Goal: Information Seeking & Learning: Learn about a topic

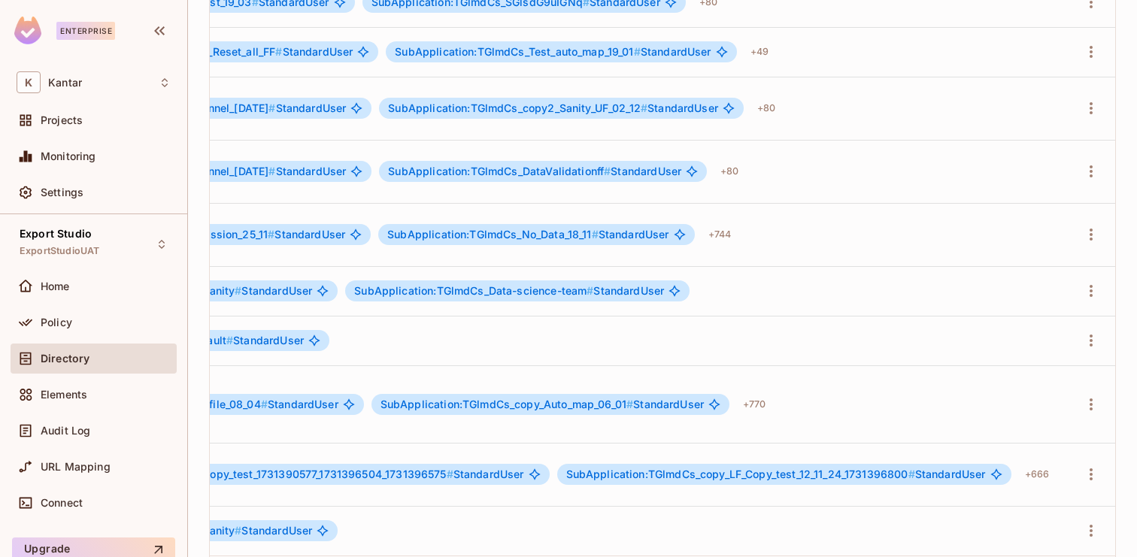
scroll to position [0, 777]
click at [804, 468] on span "SubApplication:TGlmdCs_copy_LF_Copy_test_12_11_24_1731396800 #" at bounding box center [740, 474] width 349 height 13
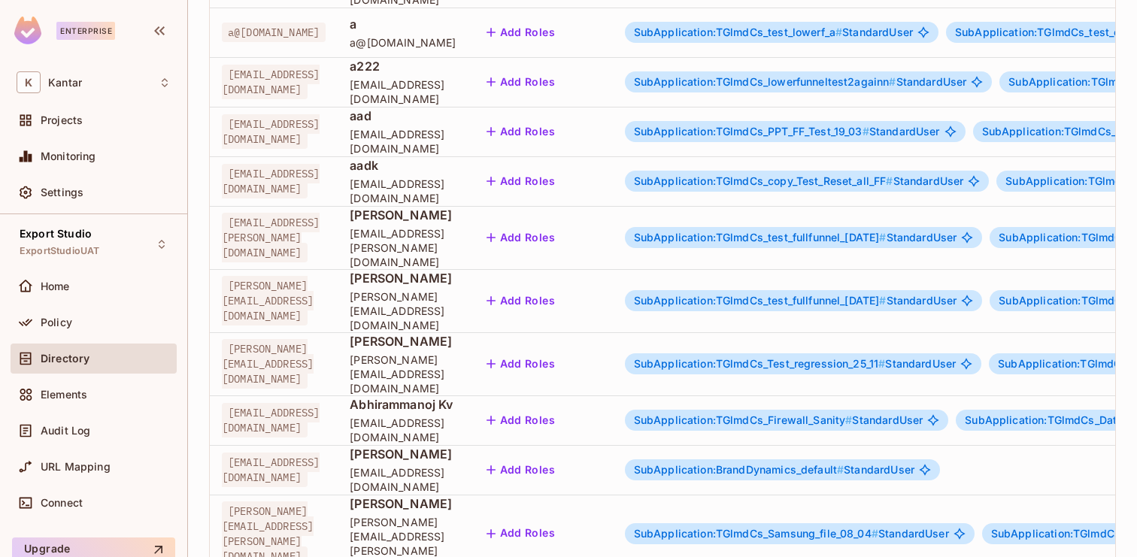
scroll to position [357, 0]
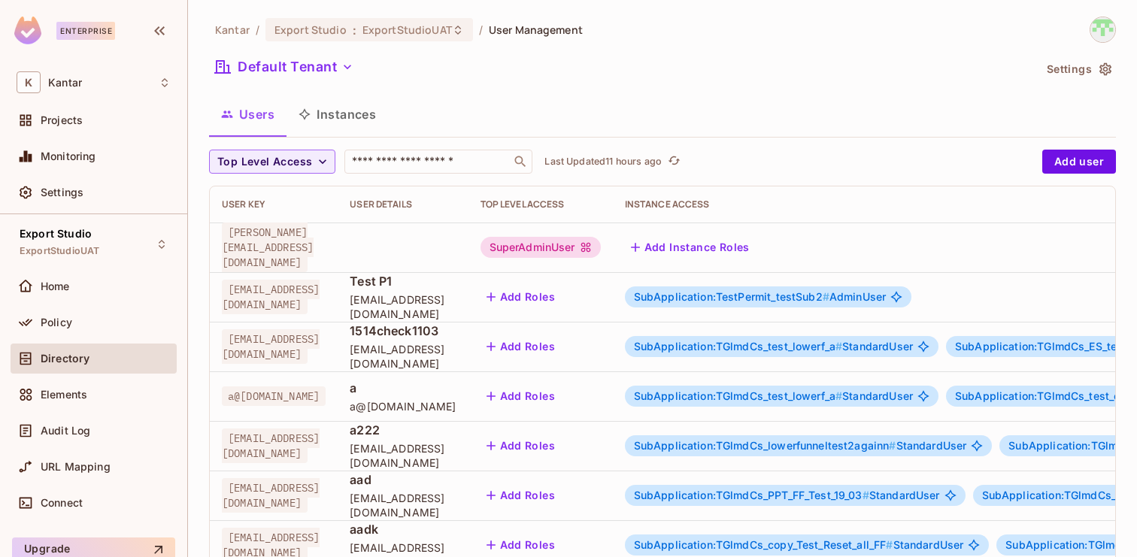
click at [662, 29] on div "Kantar / Export Studio : ExportStudioUAT / User Management" at bounding box center [662, 30] width 907 height 26
click at [340, 122] on button "Instances" at bounding box center [338, 115] width 102 height 38
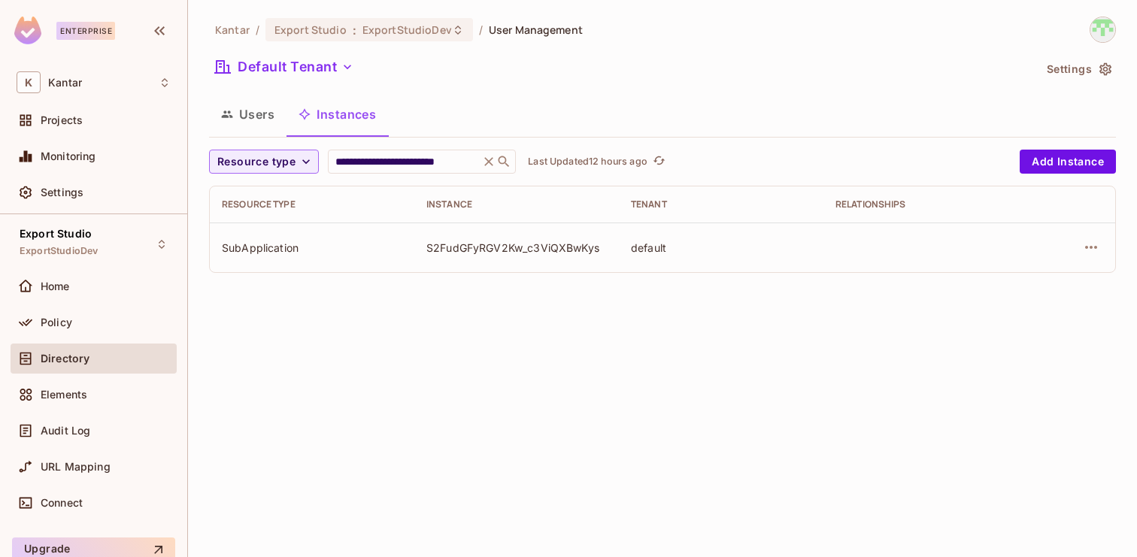
click at [250, 115] on button "Users" at bounding box center [247, 115] width 77 height 38
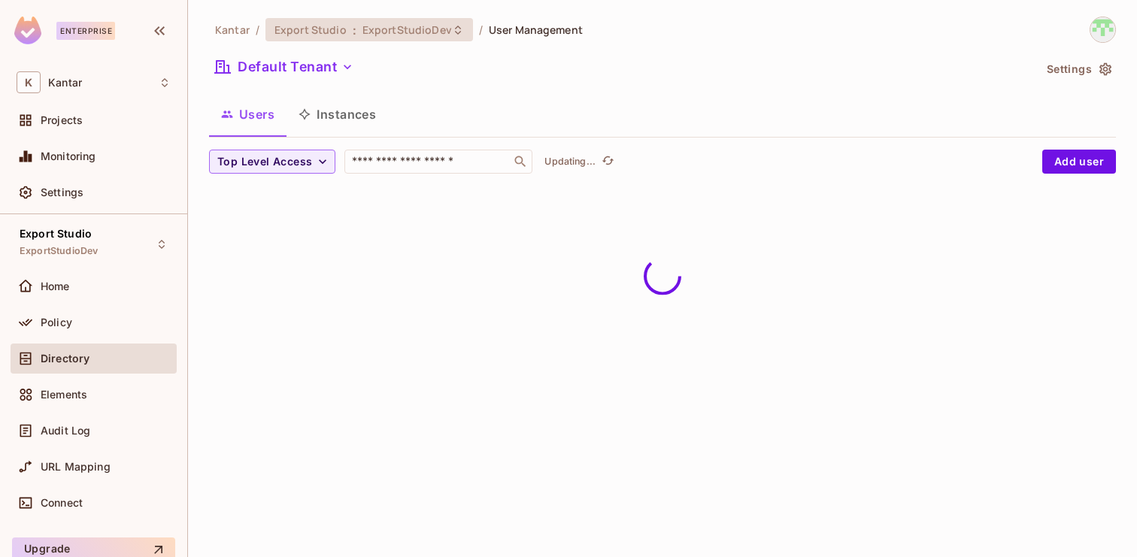
click at [408, 30] on span "ExportStudioDev" at bounding box center [408, 30] width 90 height 14
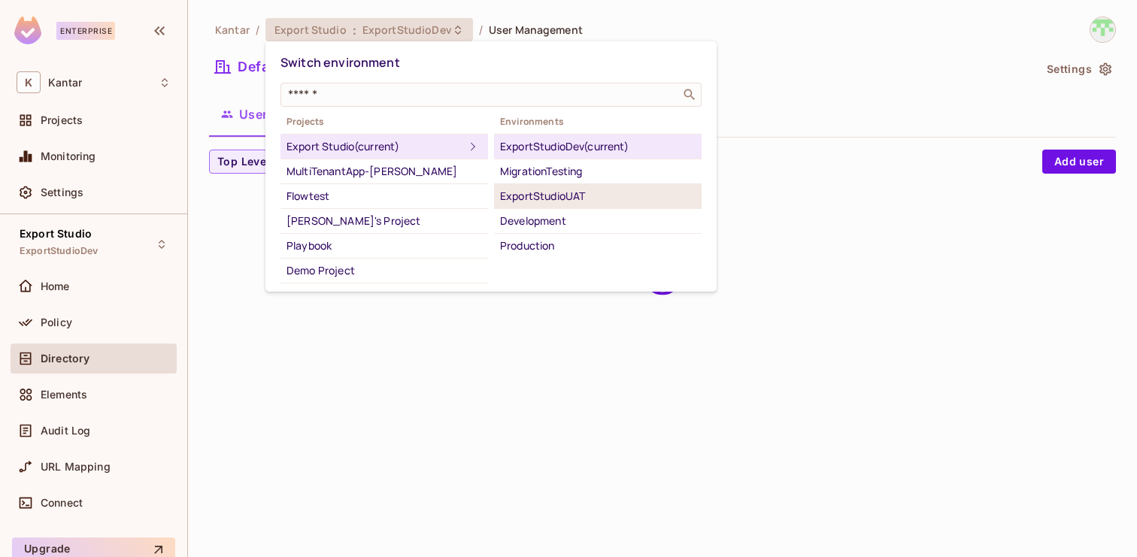
click at [552, 201] on div "ExportStudioUAT" at bounding box center [598, 196] width 196 height 18
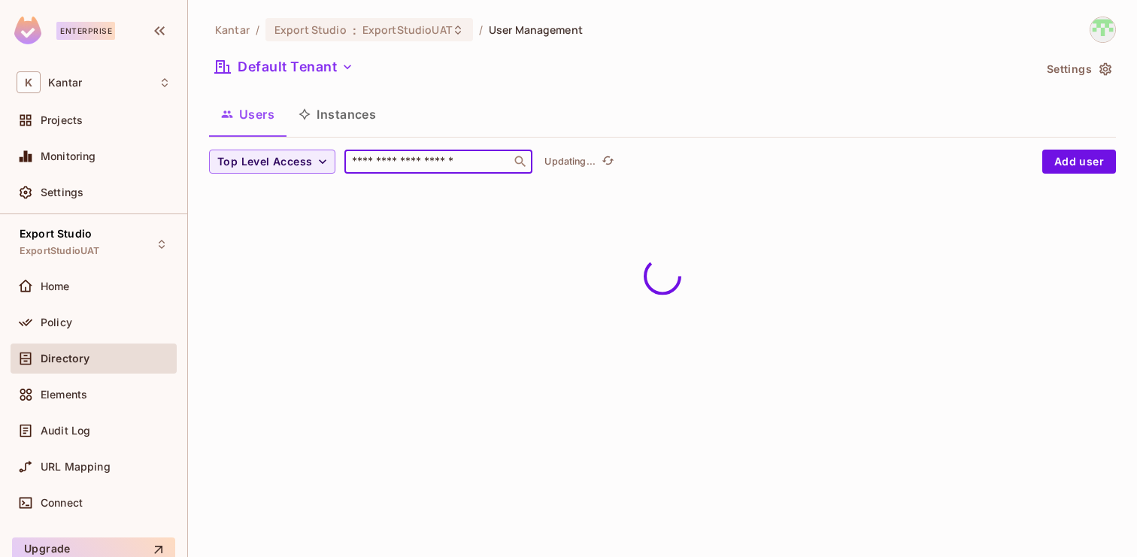
click at [387, 154] on input "text" at bounding box center [428, 161] width 158 height 15
paste input "**********"
type input "**********"
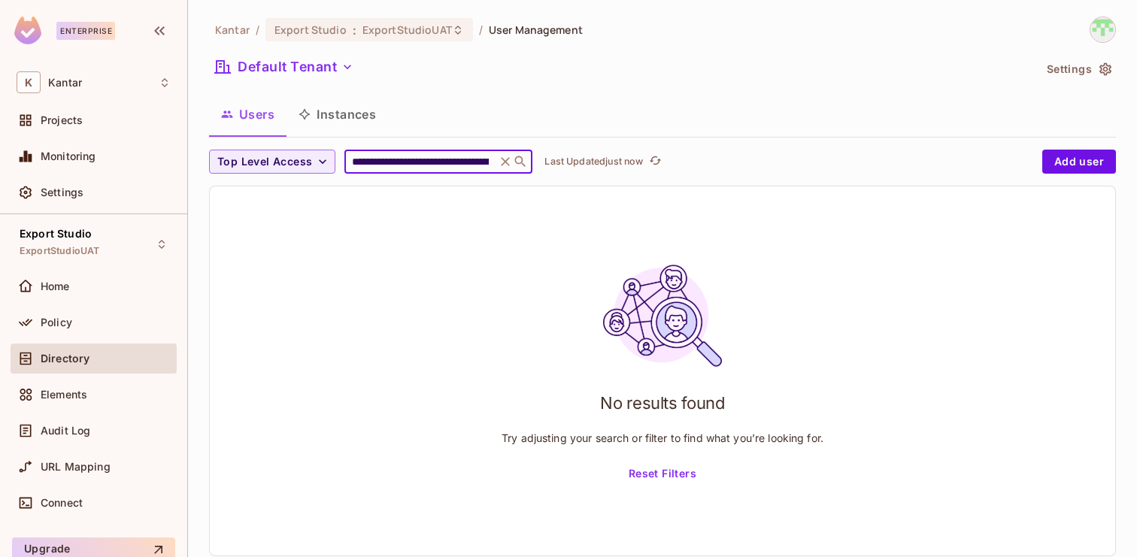
click at [391, 162] on input "text" at bounding box center [420, 161] width 143 height 15
paste input "**********"
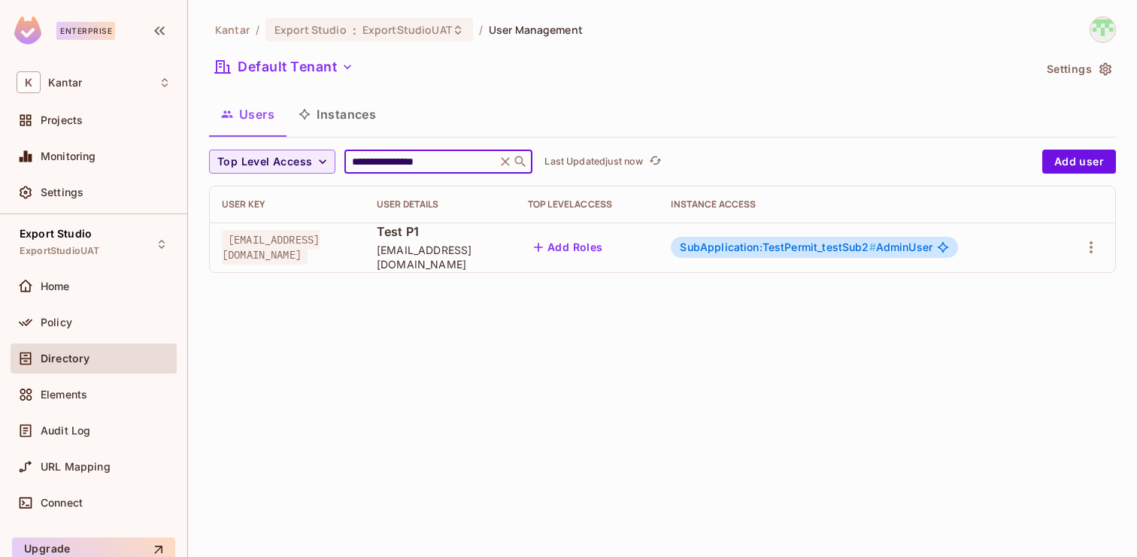
type input "**********"
click at [779, 250] on span "SubApplication:TestPermit_testSub2 #" at bounding box center [778, 247] width 196 height 13
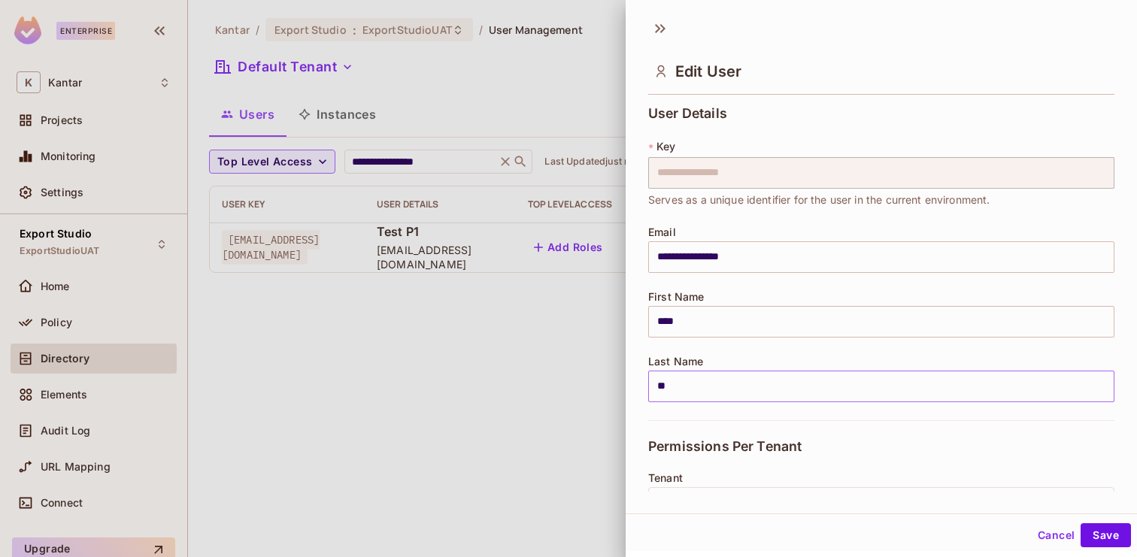
scroll to position [287, 0]
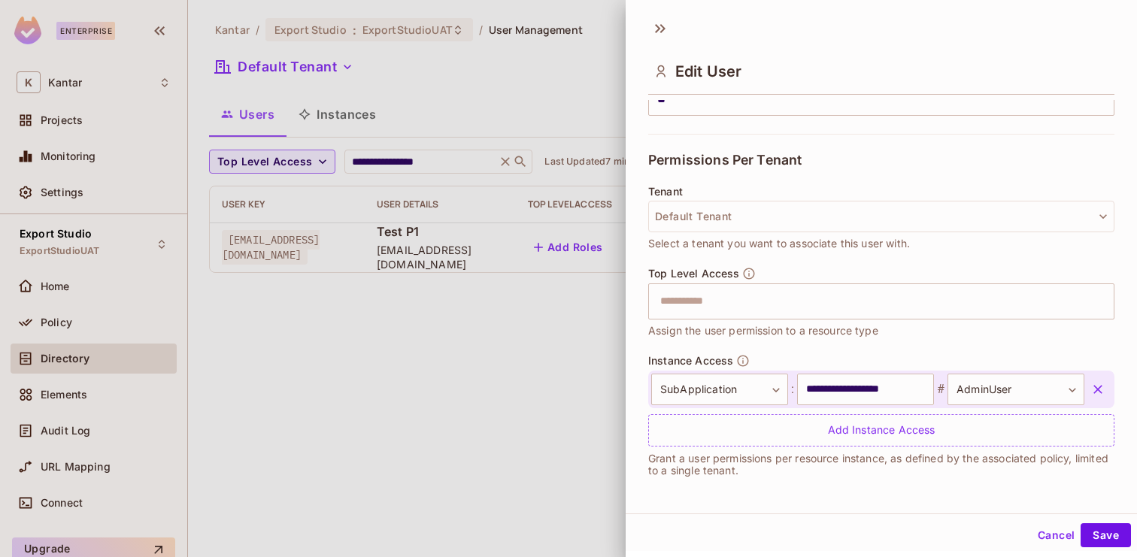
click at [579, 115] on div at bounding box center [568, 278] width 1137 height 557
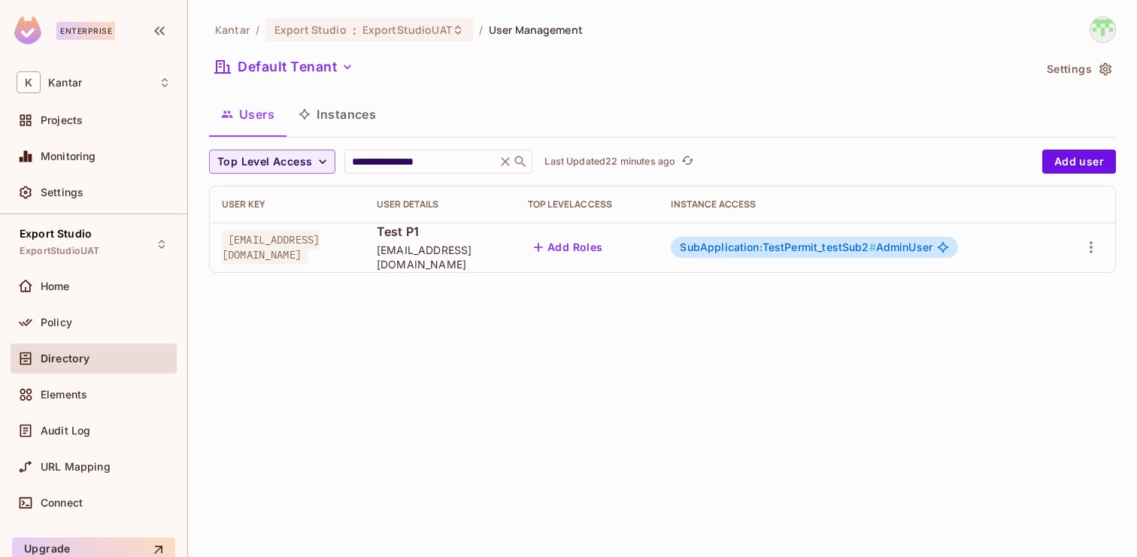
click at [685, 150] on div "**********" at bounding box center [622, 162] width 826 height 24
click at [686, 159] on icon "refresh" at bounding box center [688, 160] width 12 height 8
click at [657, 156] on icon "refresh" at bounding box center [656, 160] width 12 height 8
click at [730, 251] on span "SubApplication:TestPermit_testSub2 #" at bounding box center [778, 247] width 196 height 13
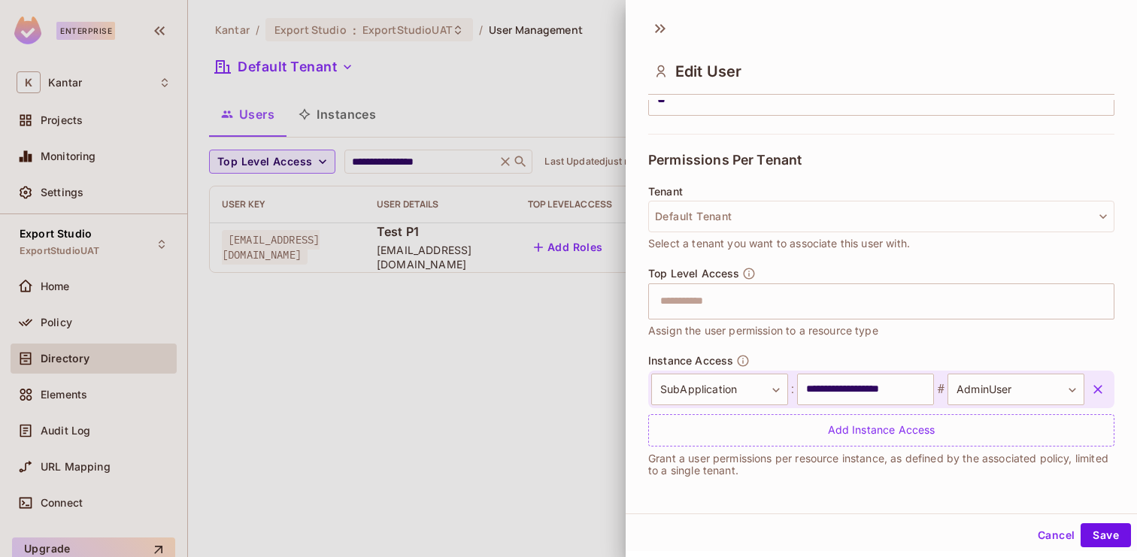
scroll to position [0, 0]
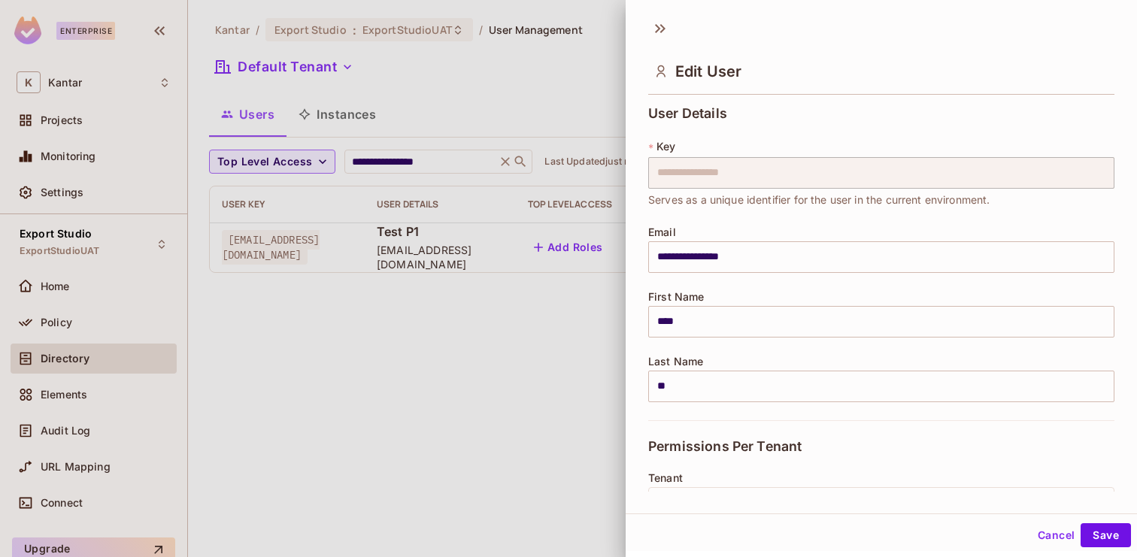
click at [1052, 533] on button "Cancel" at bounding box center [1056, 536] width 49 height 24
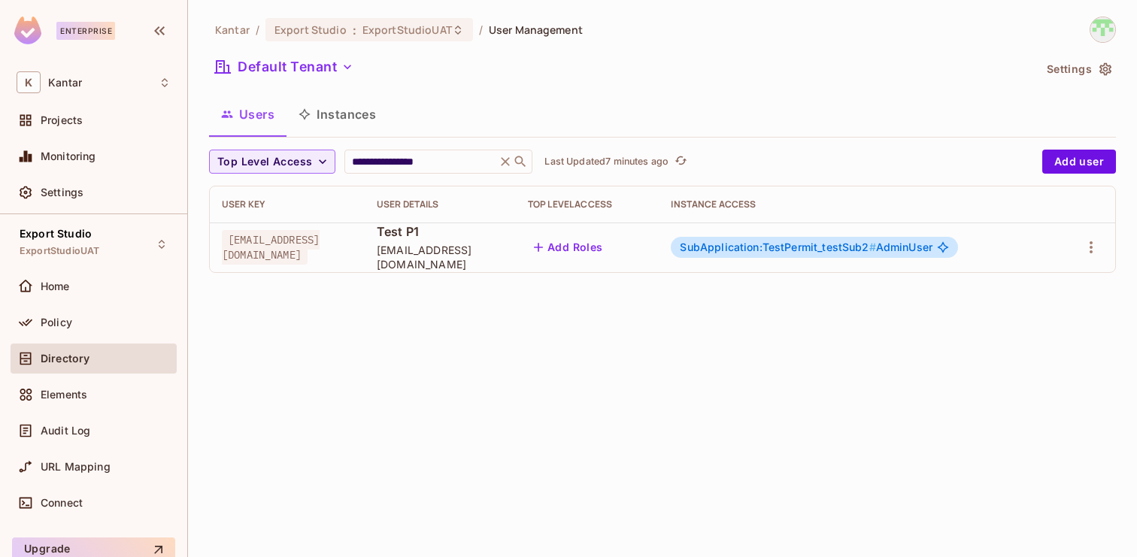
click at [342, 105] on button "Instances" at bounding box center [338, 115] width 102 height 38
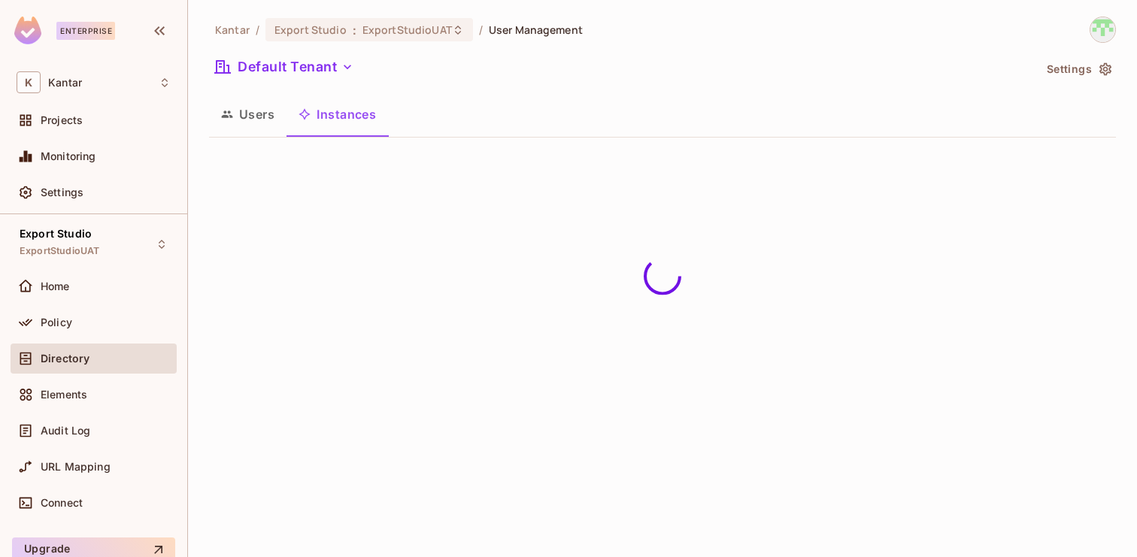
click at [271, 114] on button "Users" at bounding box center [247, 115] width 77 height 38
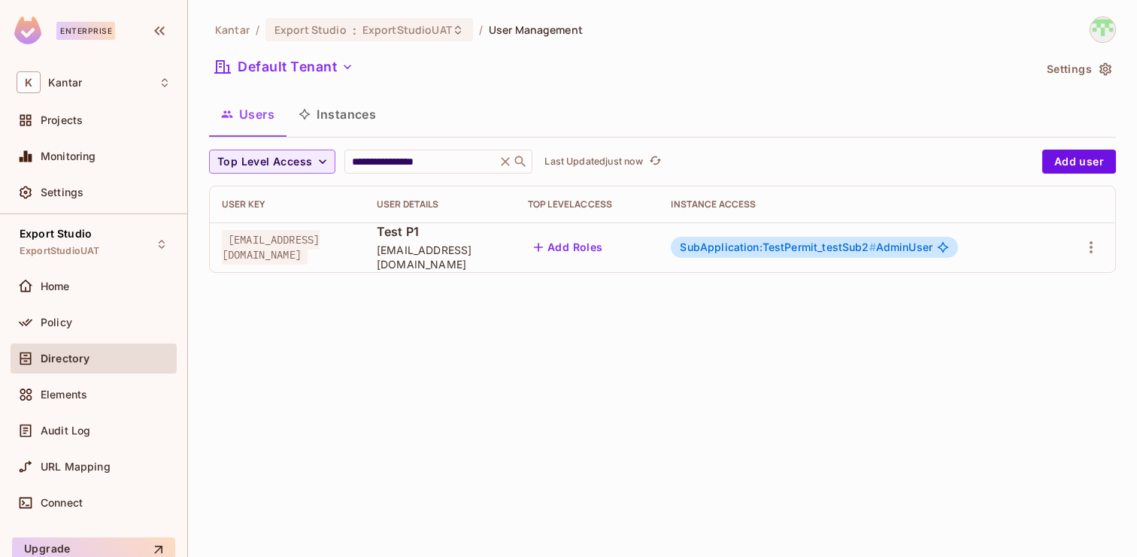
click at [362, 121] on button "Instances" at bounding box center [338, 115] width 102 height 38
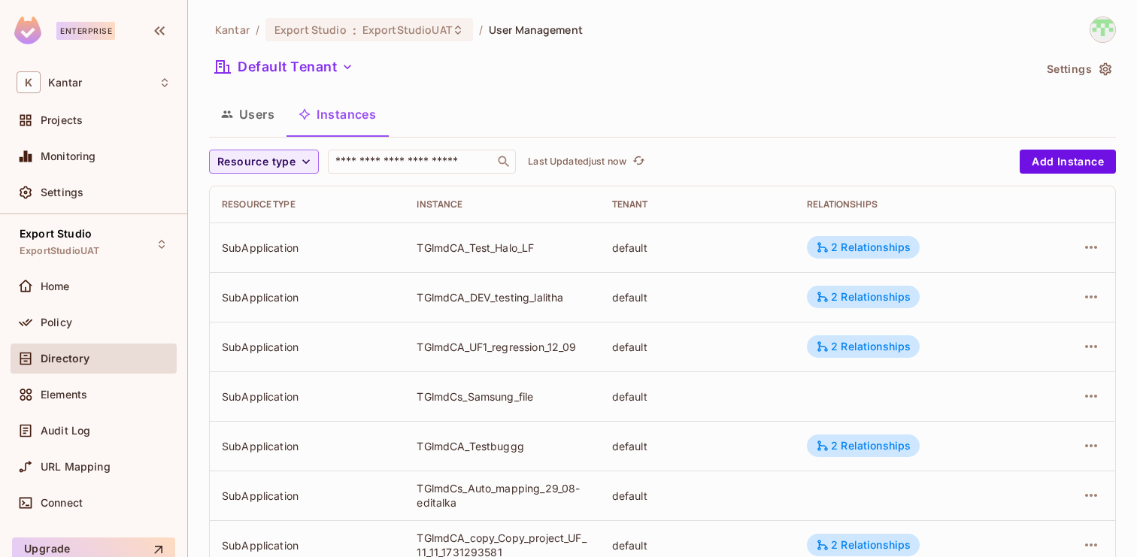
scroll to position [493, 0]
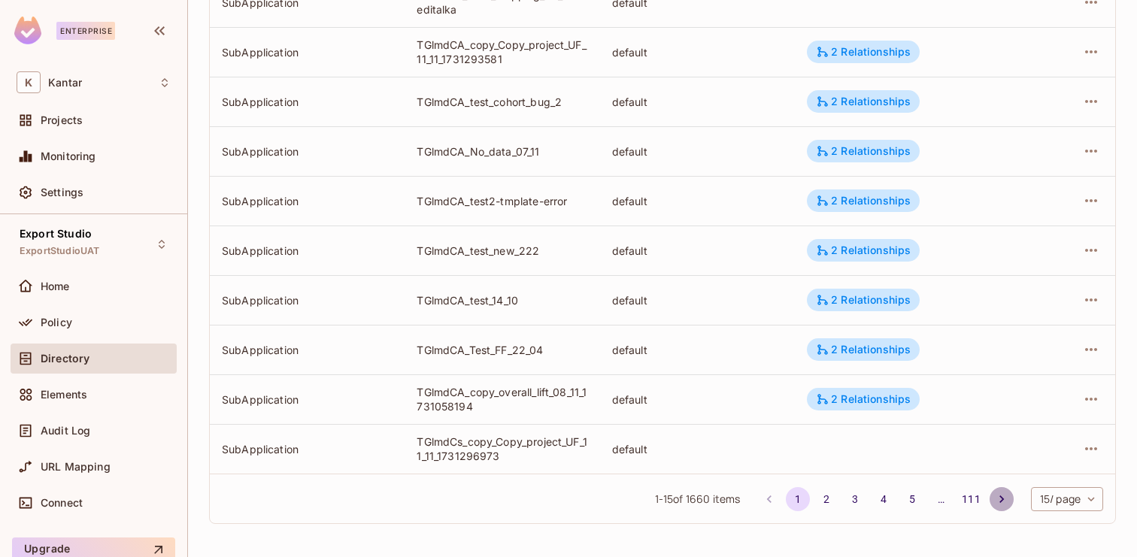
click at [1004, 509] on button "Go to next page" at bounding box center [1002, 499] width 24 height 24
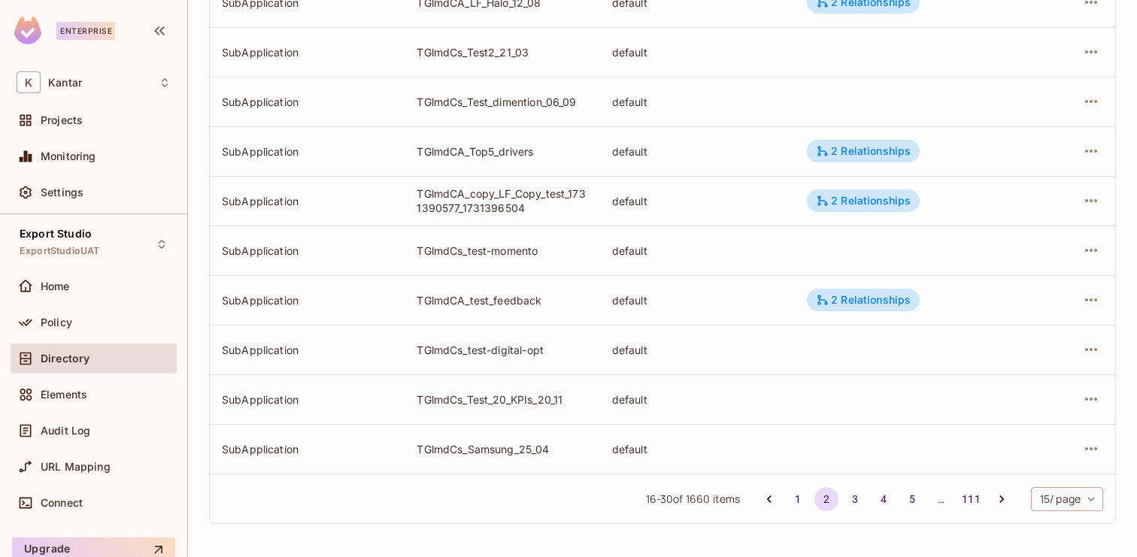
click at [612, 509] on div "16 - 30 of 1660 items 1 2 3 4 5 … 111 15 / page ** ​" at bounding box center [663, 499] width 906 height 50
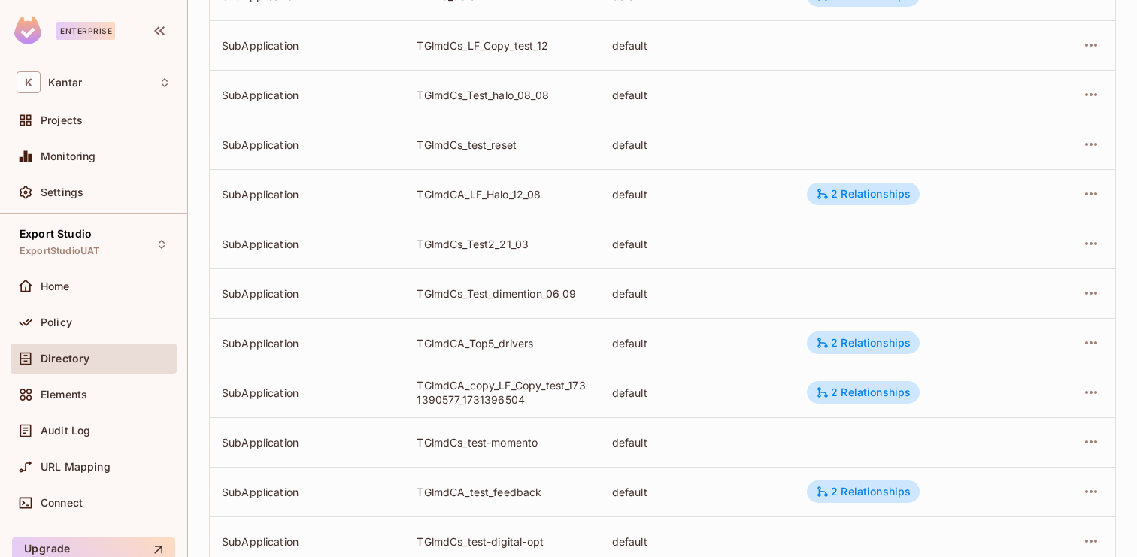
scroll to position [0, 0]
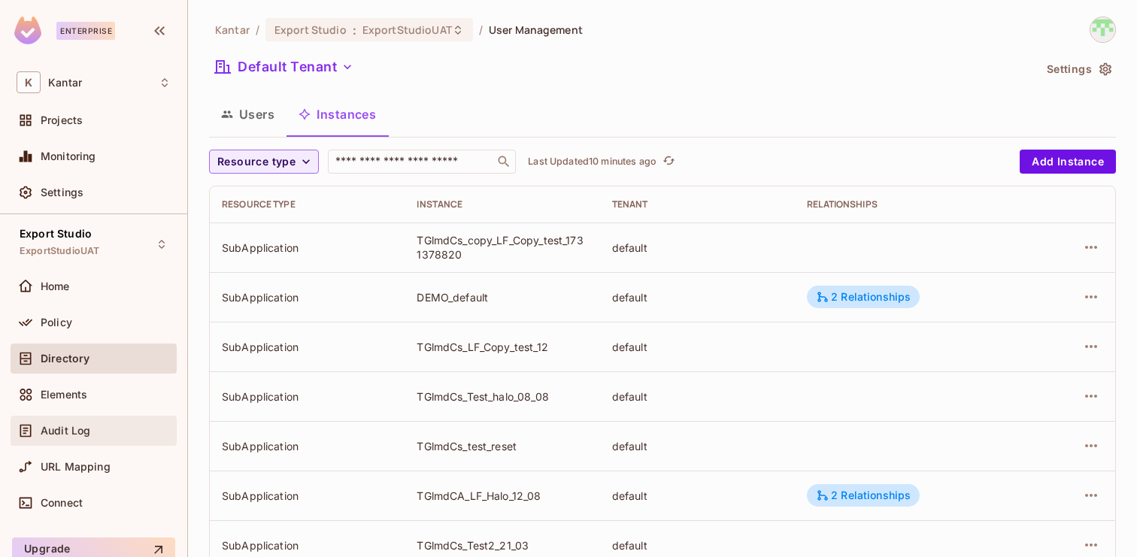
click at [97, 425] on div "Audit Log" at bounding box center [106, 431] width 130 height 12
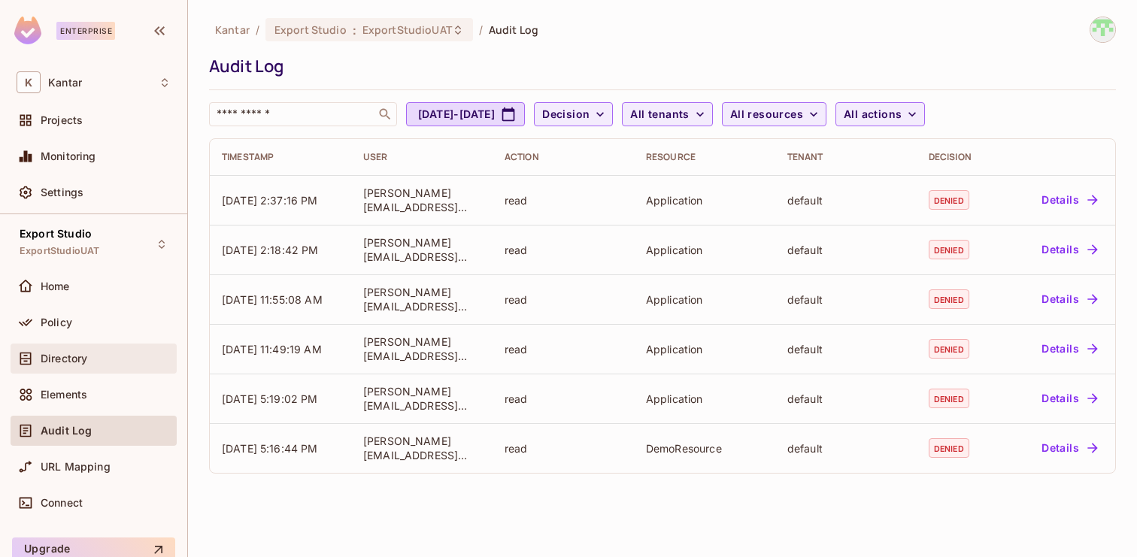
click at [104, 362] on div "Directory" at bounding box center [106, 359] width 130 height 12
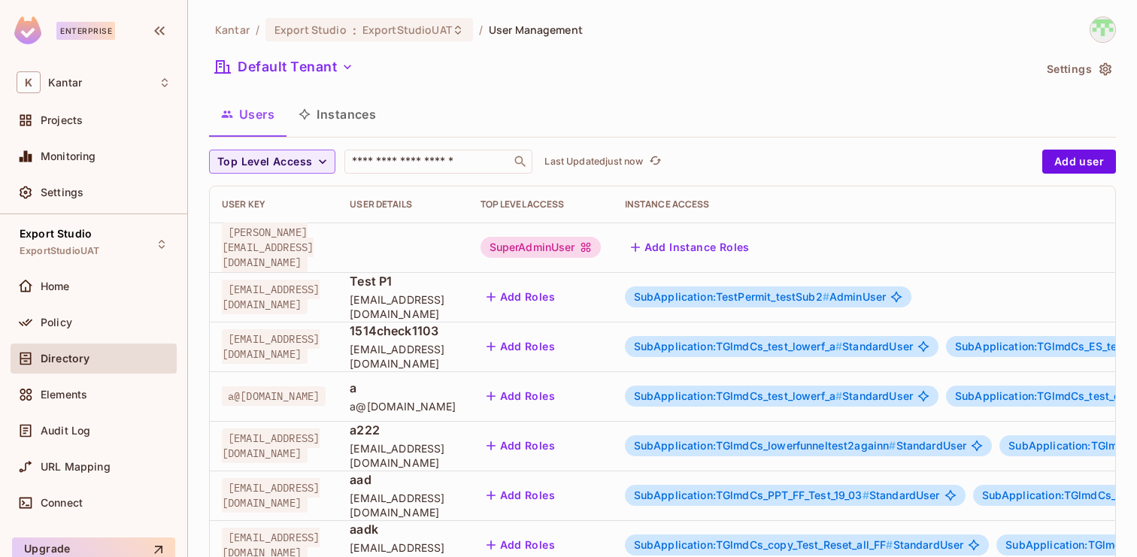
scroll to position [493, 0]
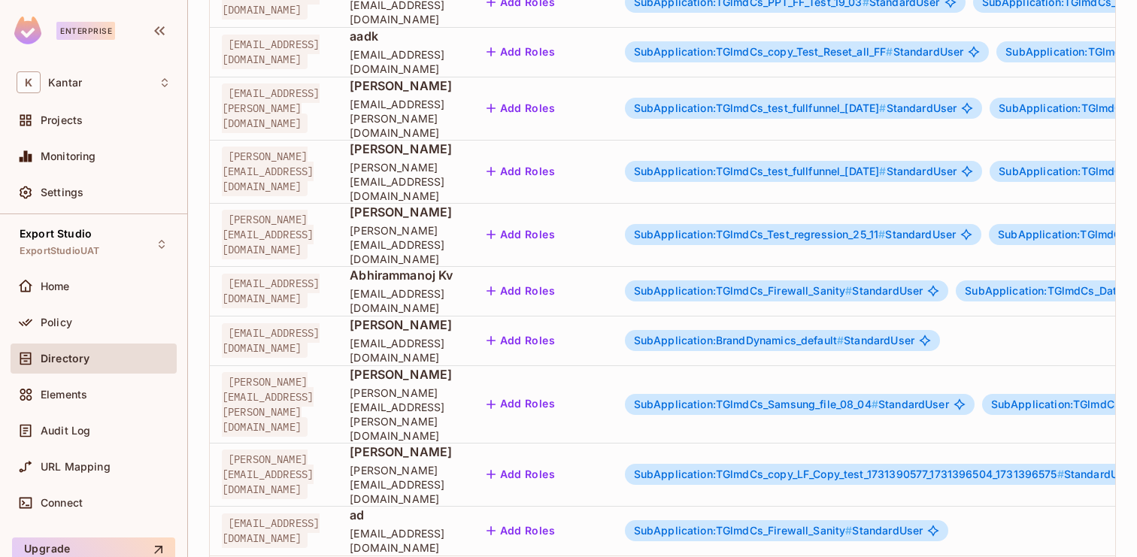
click at [1043, 501] on body "Enterprise K Kantar Projects Monitoring Settings Export Studio ExportStudioUAT …" at bounding box center [568, 278] width 1137 height 557
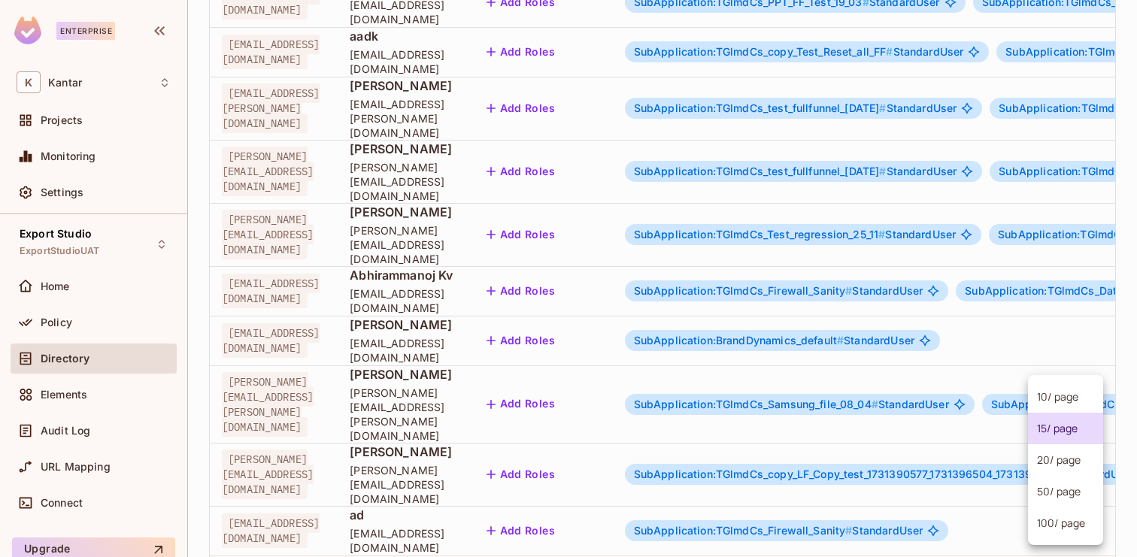
click at [1042, 527] on li "100 / page" at bounding box center [1065, 524] width 75 height 32
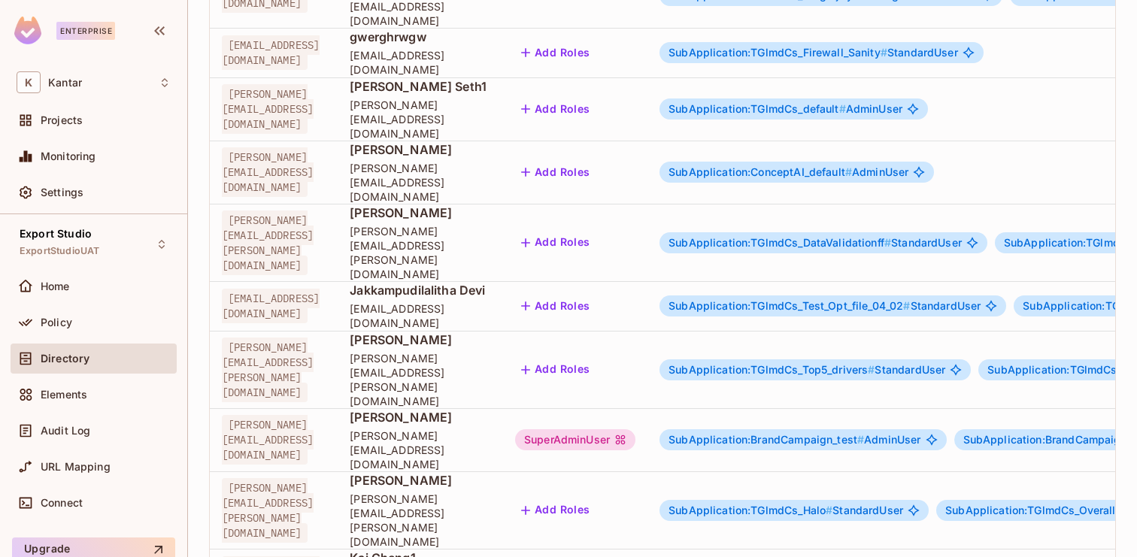
scroll to position [4714, 0]
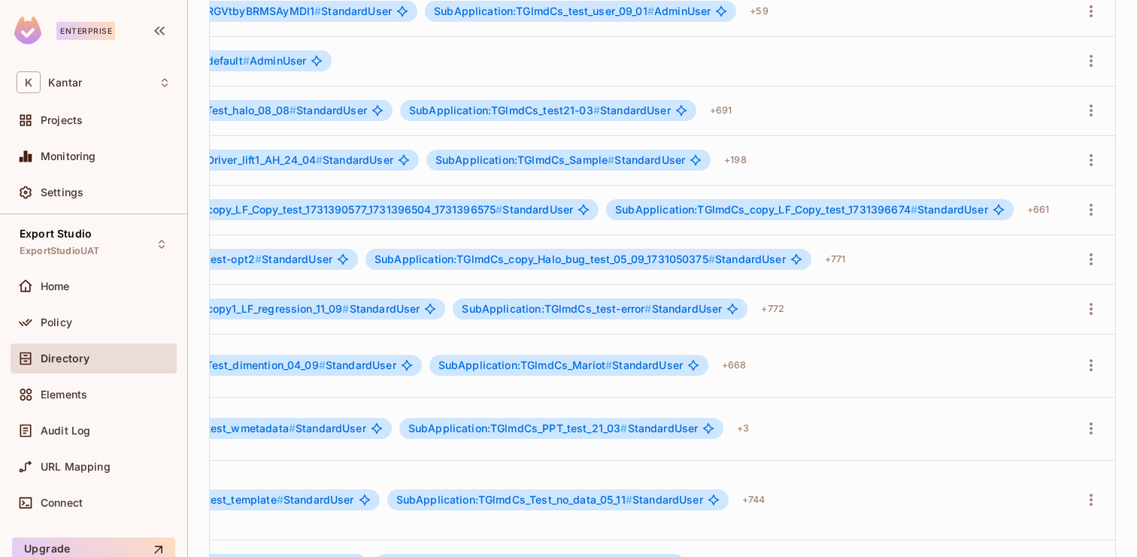
scroll to position [0, 588]
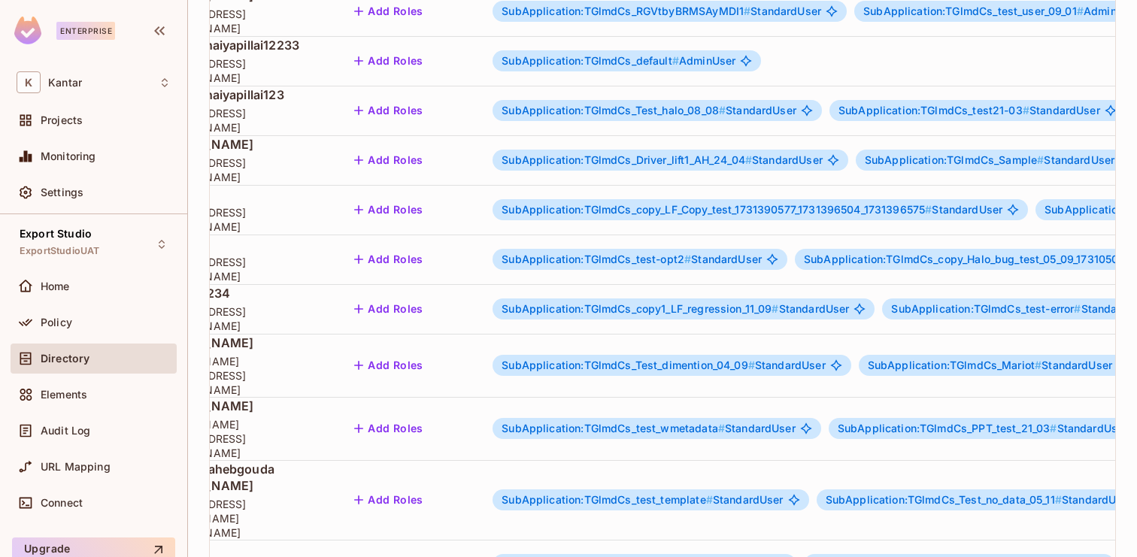
scroll to position [0, 0]
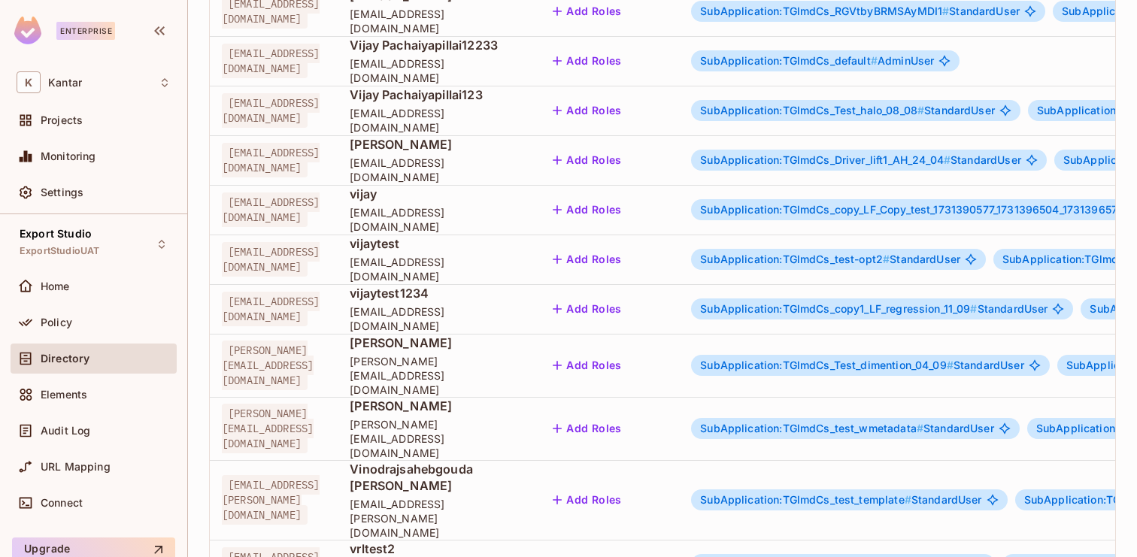
drag, startPoint x: 498, startPoint y: 462, endPoint x: 605, endPoint y: 462, distance: 106.8
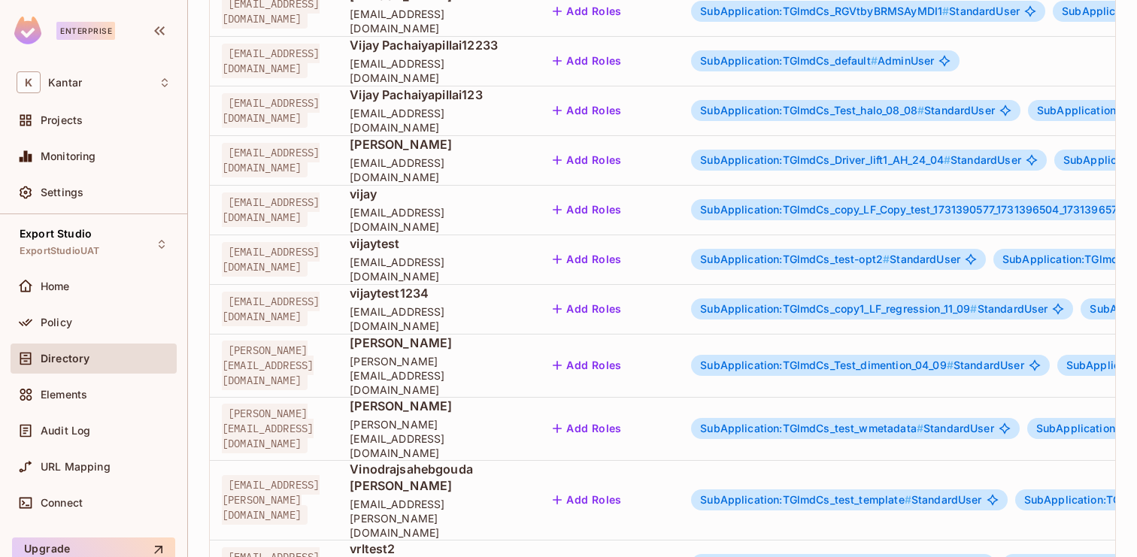
copy span "zxx@kantar.com"
drag, startPoint x: 501, startPoint y: 460, endPoint x: 587, endPoint y: 458, distance: 85.8
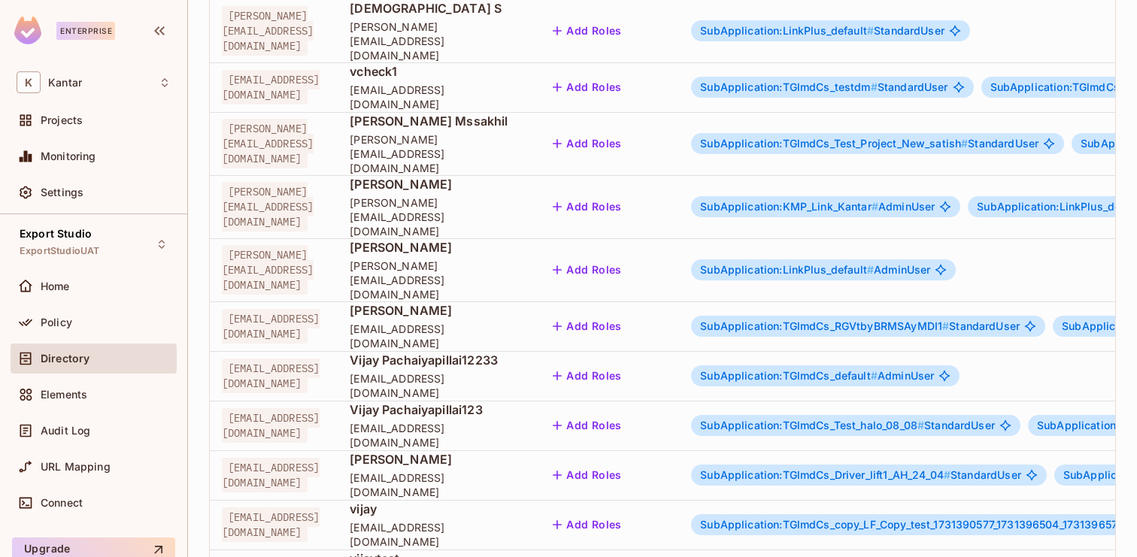
scroll to position [3969, 0]
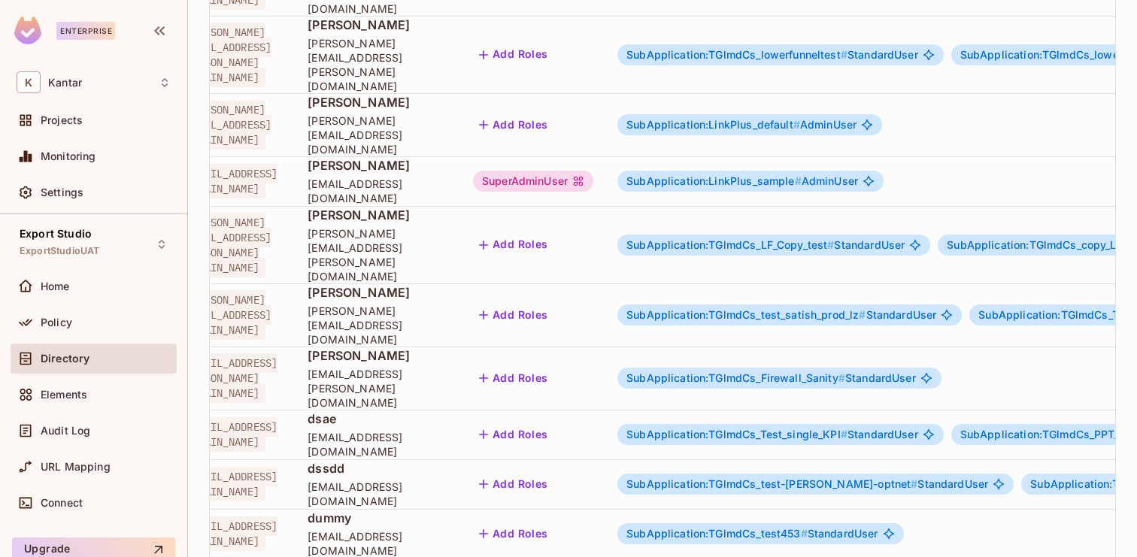
scroll to position [0, 0]
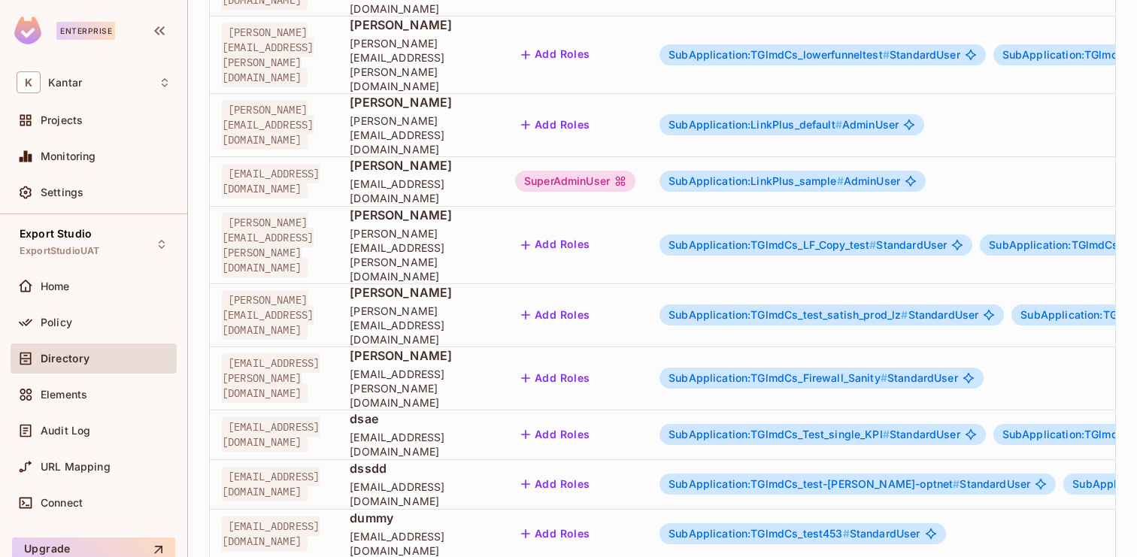
drag, startPoint x: 517, startPoint y: 225, endPoint x: 672, endPoint y: 225, distance: 155.0
copy span "ganesh.shastry@kantar.com"
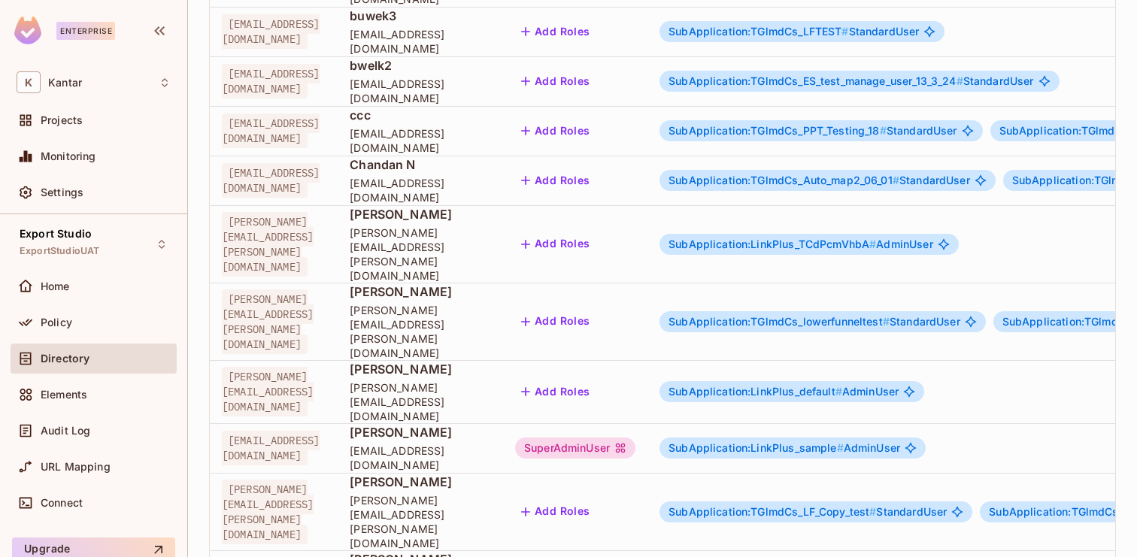
scroll to position [0, 5]
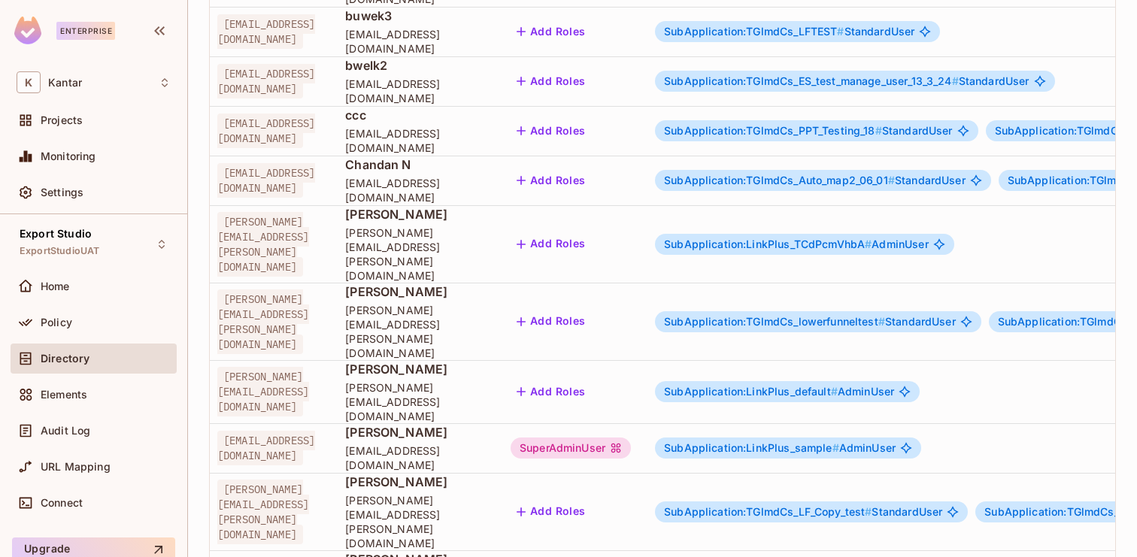
drag, startPoint x: 516, startPoint y: 292, endPoint x: 624, endPoint y: 293, distance: 108.3
copy span "dssdd@kantar.com"
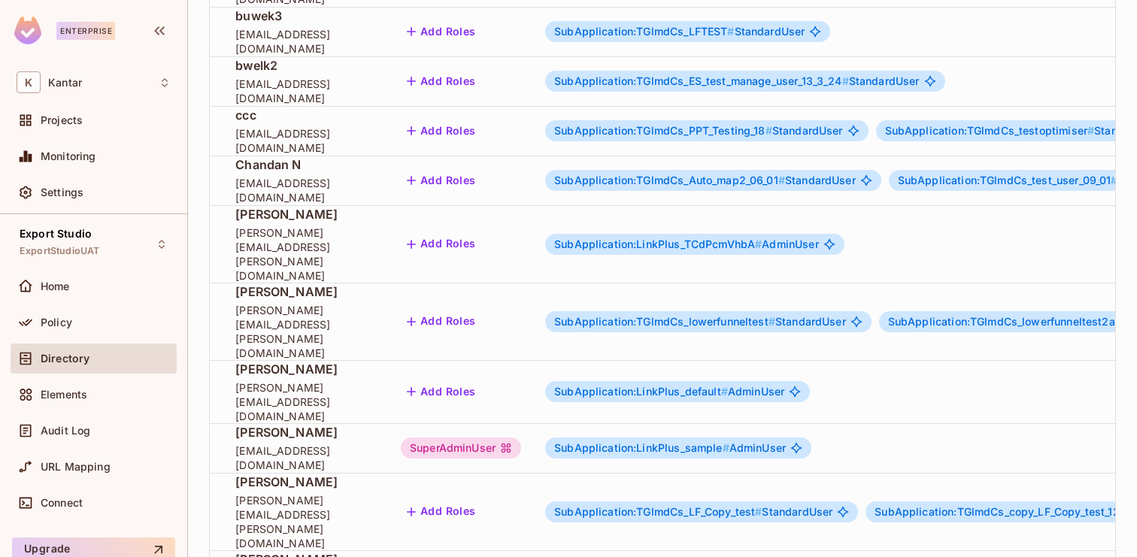
scroll to position [0, 0]
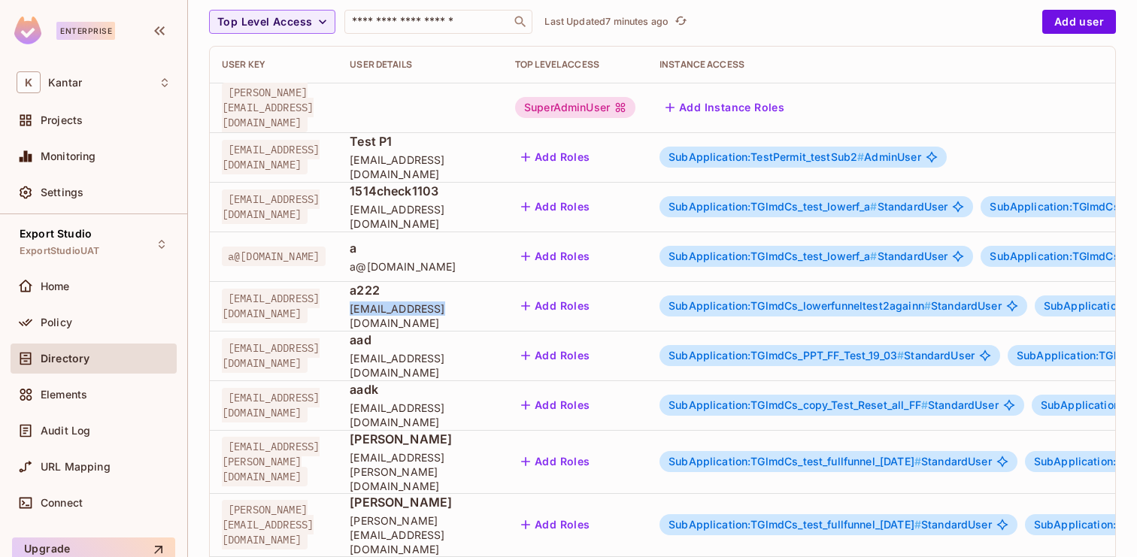
drag, startPoint x: 518, startPoint y: 317, endPoint x: 624, endPoint y: 316, distance: 106.1
click at [503, 316] on td "a222 a222@kantar.com" at bounding box center [420, 306] width 165 height 50
copy span "a222@kantar.com"
click at [491, 313] on span "a222@kantar.com" at bounding box center [420, 316] width 141 height 29
drag, startPoint x: 521, startPoint y: 320, endPoint x: 638, endPoint y: 319, distance: 116.6
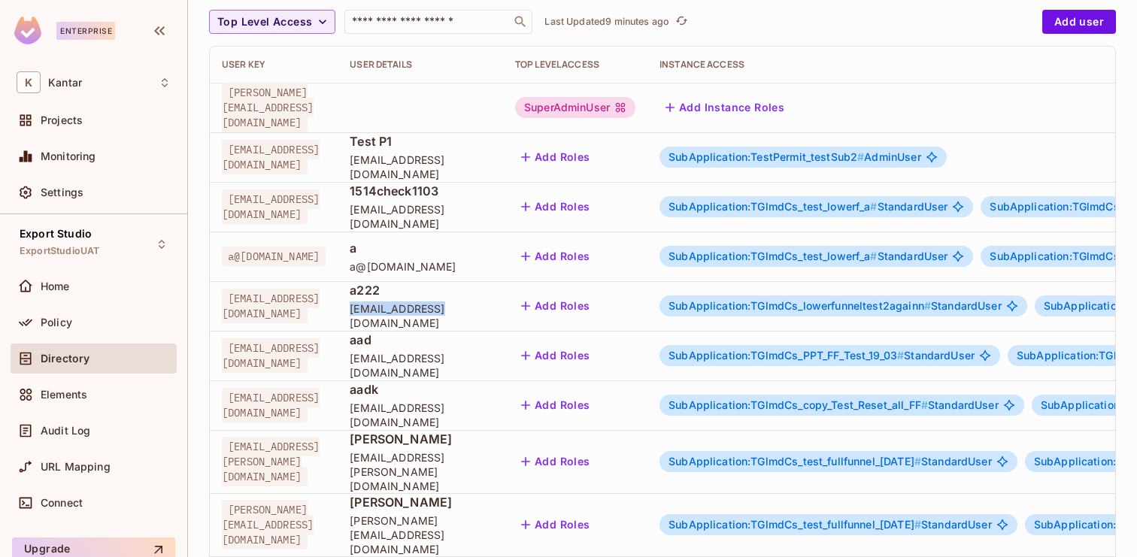
click at [491, 319] on span "a222@kantar.com" at bounding box center [420, 316] width 141 height 29
copy span "a222@kantar.com"
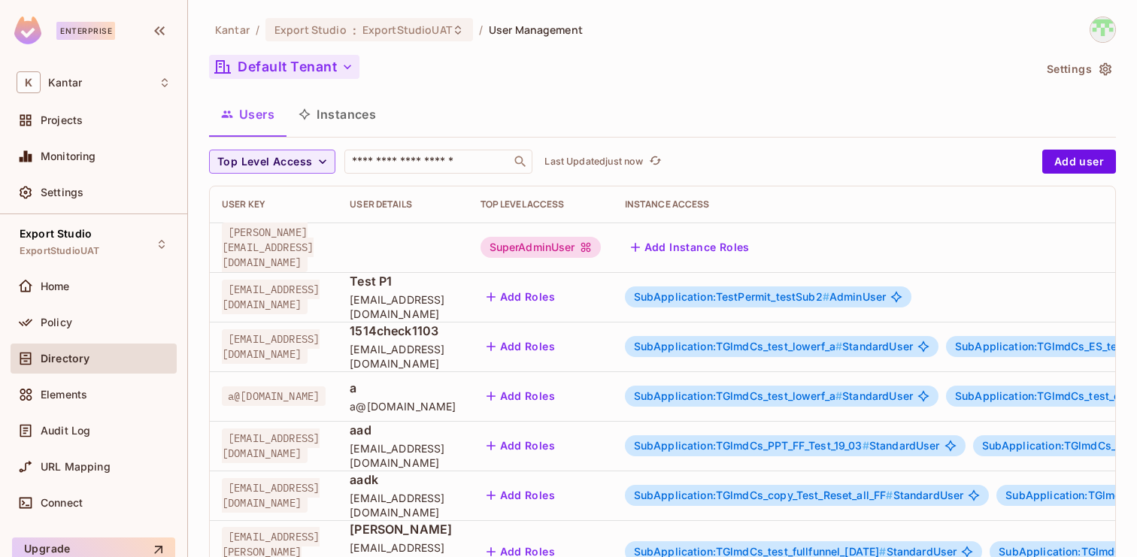
click at [323, 74] on button "Default Tenant" at bounding box center [284, 67] width 150 height 24
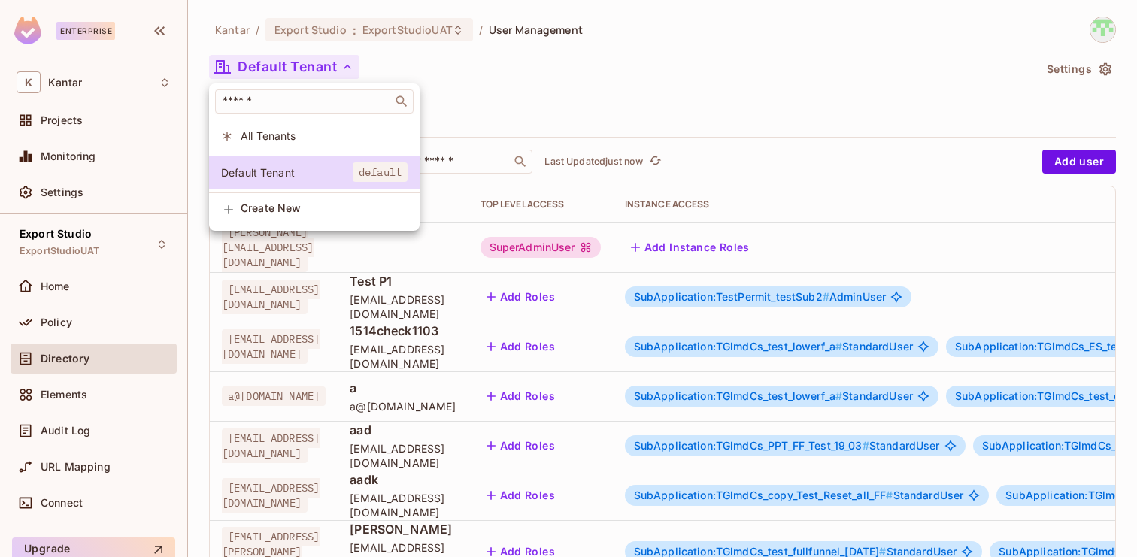
click at [317, 144] on li "All Tenants" at bounding box center [314, 136] width 211 height 32
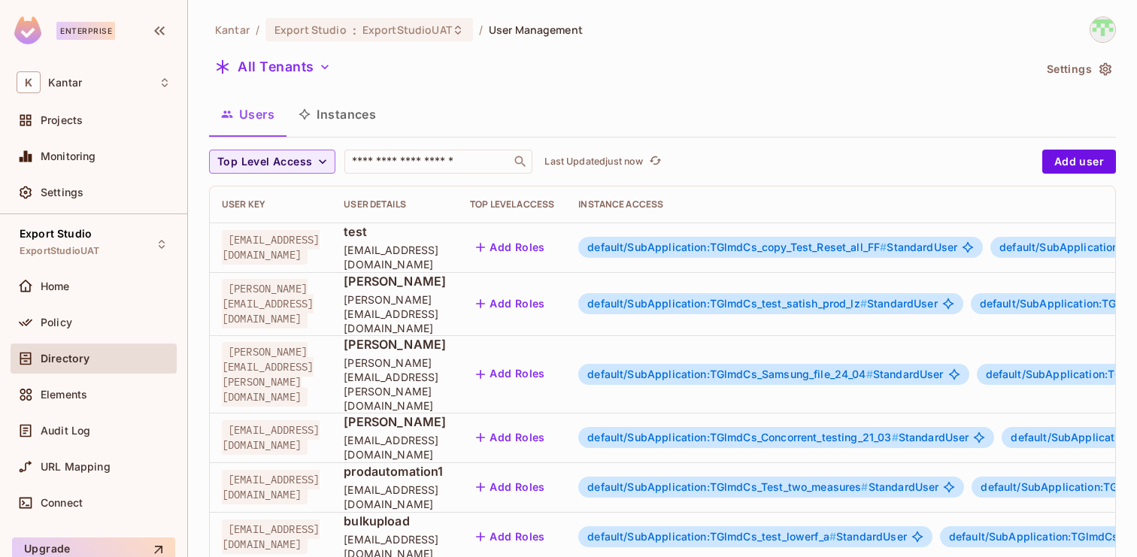
click at [539, 105] on div "Users Instances" at bounding box center [662, 115] width 907 height 38
click at [473, 165] on input "text" at bounding box center [428, 161] width 158 height 15
paste input "**********"
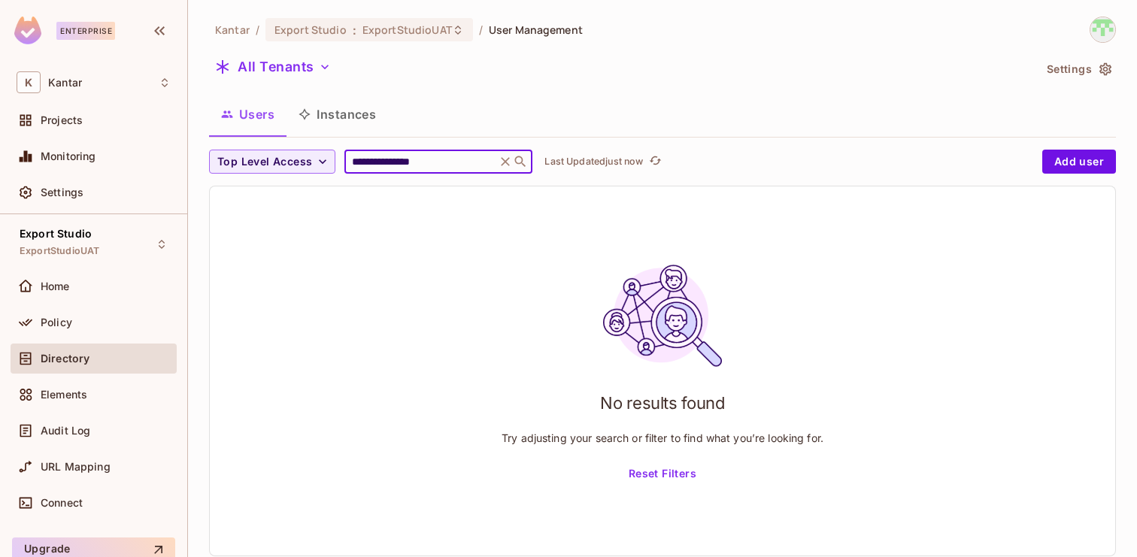
type input "**********"
click at [486, 276] on div "No results found Try adjusting your search or filter to find what you’re lookin…" at bounding box center [663, 371] width 906 height 369
click at [351, 132] on button "Instances" at bounding box center [338, 115] width 102 height 38
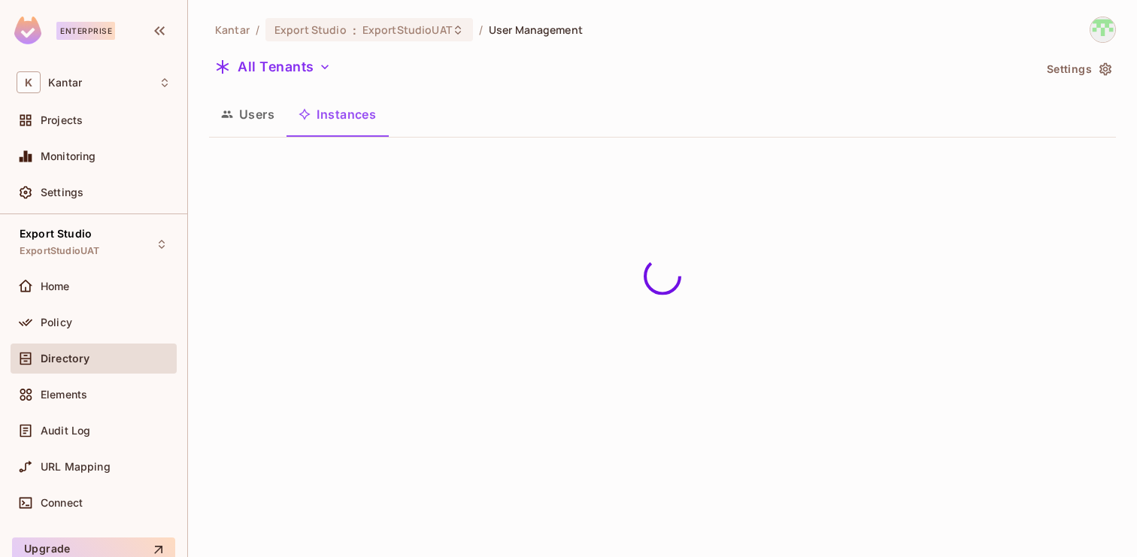
click at [251, 123] on button "Users" at bounding box center [247, 115] width 77 height 38
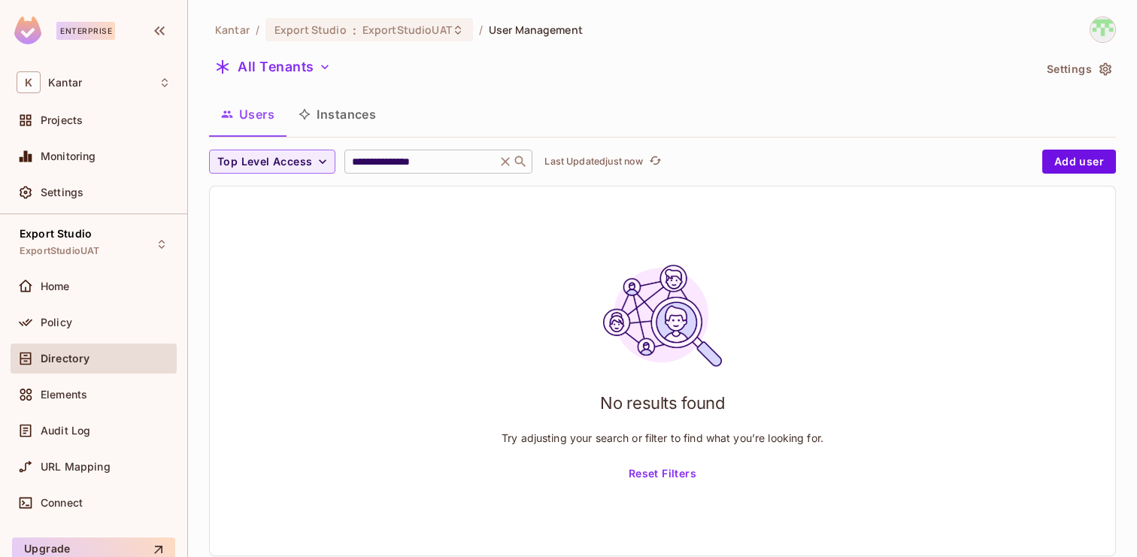
click at [500, 162] on icon at bounding box center [505, 161] width 15 height 15
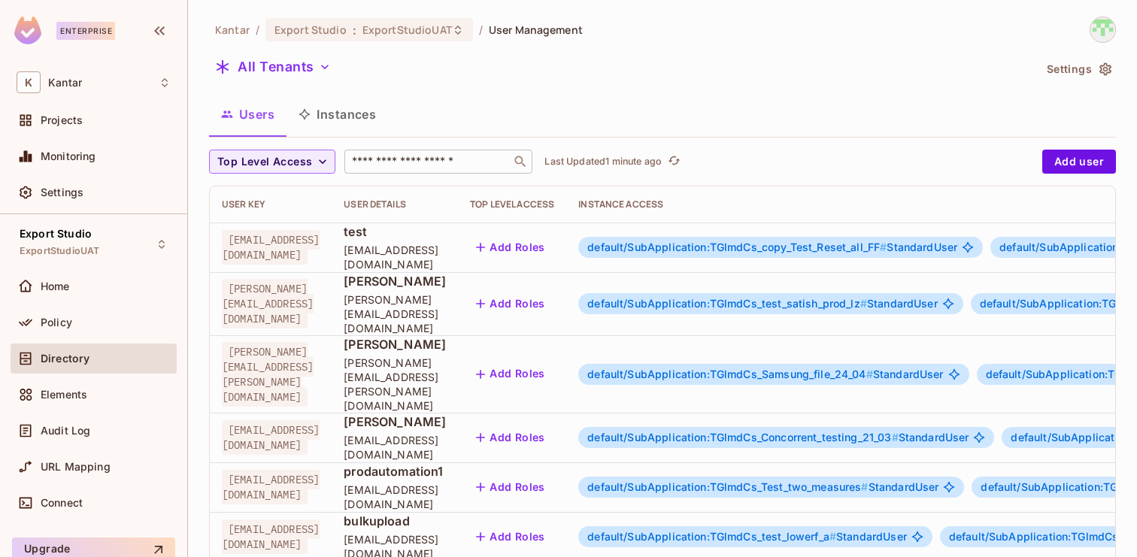
click at [336, 110] on button "Instances" at bounding box center [338, 115] width 102 height 38
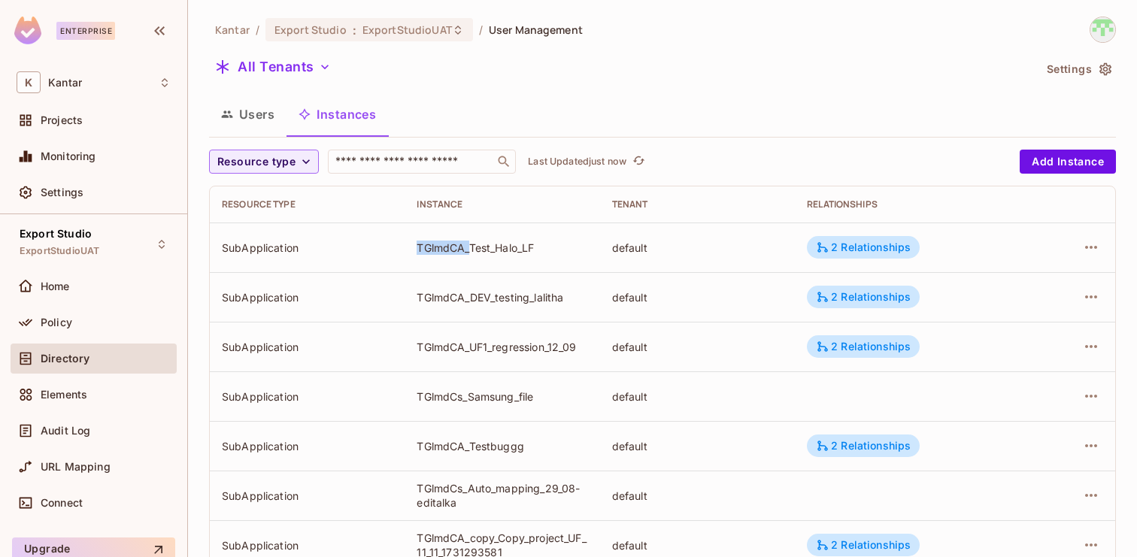
drag, startPoint x: 418, startPoint y: 246, endPoint x: 472, endPoint y: 250, distance: 54.3
click at [472, 250] on div "TGlmdCA_Test_Halo_LF" at bounding box center [502, 248] width 171 height 14
click at [486, 287] on td "TGlmdCA_DEV_testing_lalitha" at bounding box center [502, 297] width 195 height 50
drag, startPoint x: 405, startPoint y: 242, endPoint x: 566, endPoint y: 243, distance: 161.0
click at [567, 243] on td "TGlmdCA_Test_Halo_LF" at bounding box center [502, 248] width 195 height 50
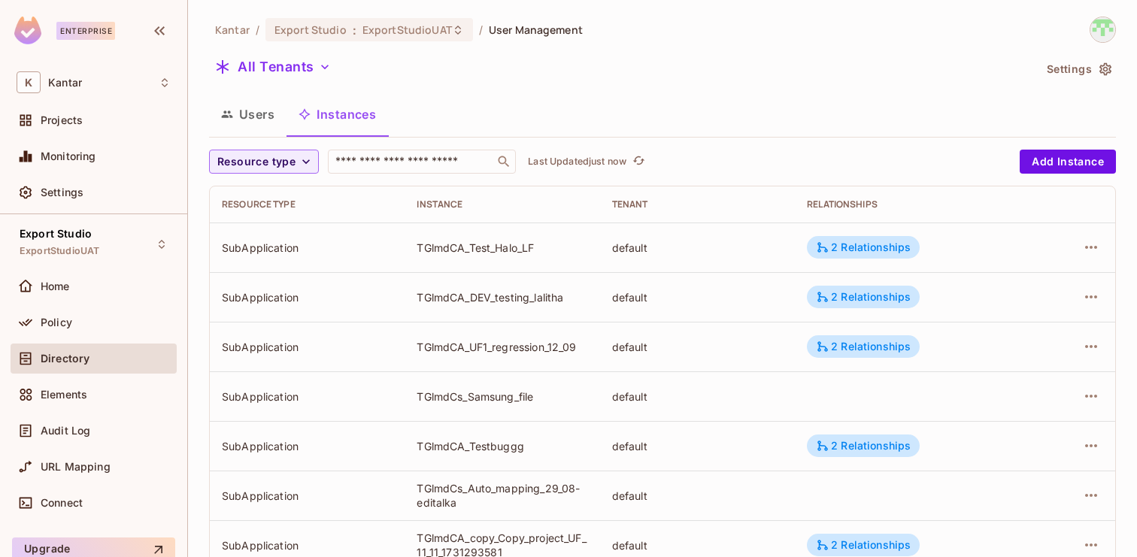
click at [563, 245] on div "TGlmdCA_Test_Halo_LF" at bounding box center [502, 248] width 171 height 14
drag, startPoint x: 414, startPoint y: 396, endPoint x: 545, endPoint y: 402, distance: 131.0
click at [545, 402] on td "TGlmdCs_Samsung_file" at bounding box center [502, 397] width 195 height 50
click at [546, 403] on div "TGlmdCs_Samsung_file" at bounding box center [502, 397] width 171 height 14
